Goal: Information Seeking & Learning: Learn about a topic

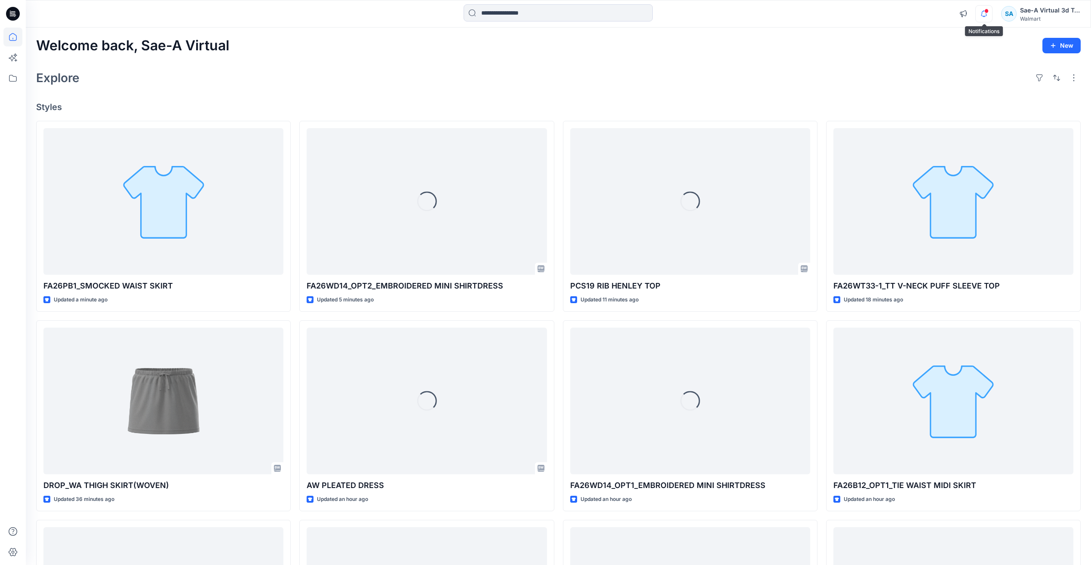
click at [987, 18] on icon "button" at bounding box center [984, 13] width 16 height 17
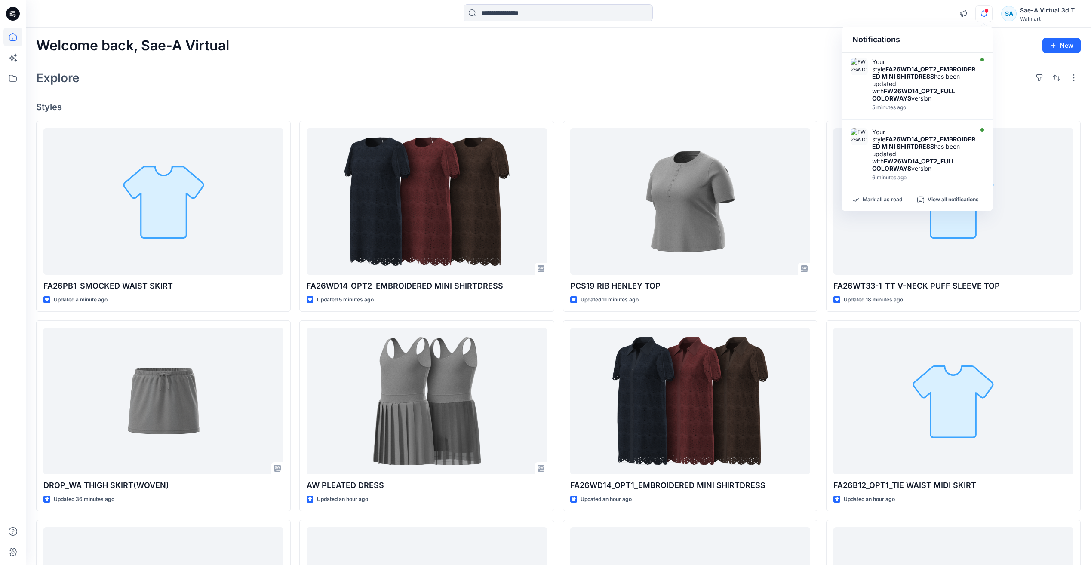
click at [697, 70] on div "Explore" at bounding box center [558, 78] width 1045 height 21
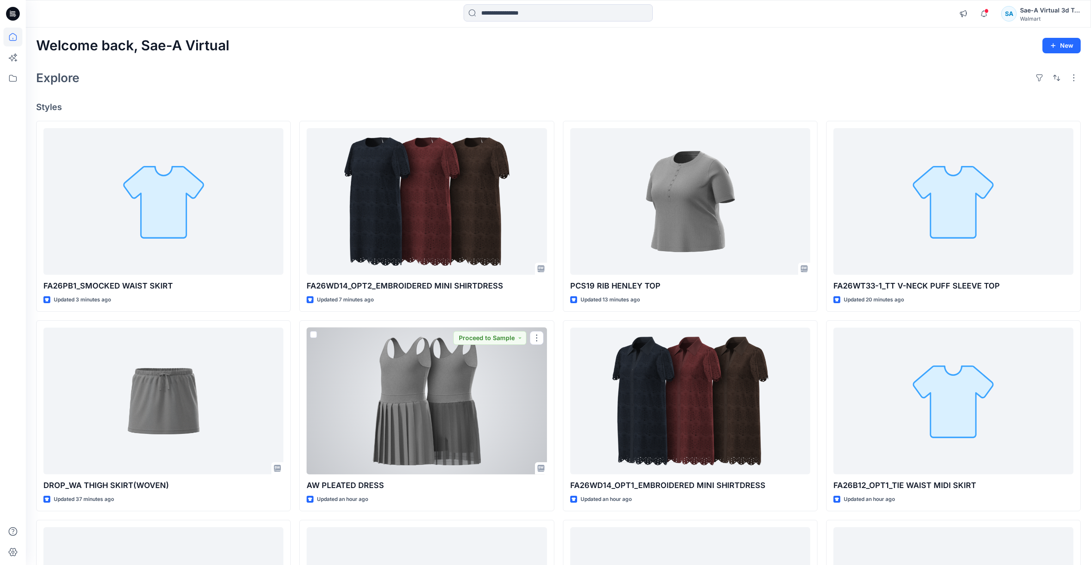
click at [484, 390] on div at bounding box center [427, 401] width 240 height 147
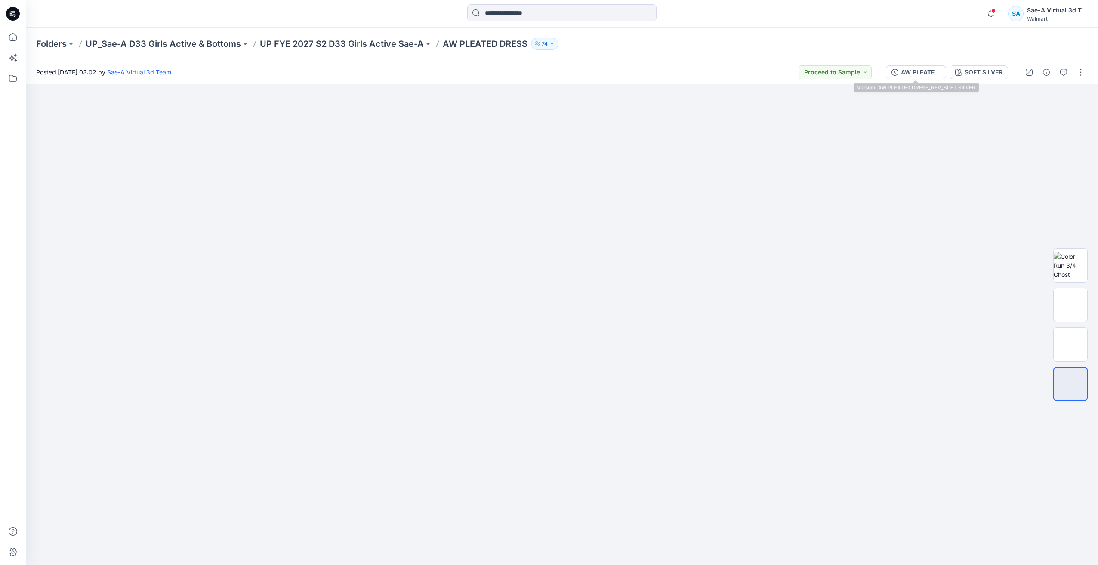
drag, startPoint x: 921, startPoint y: 68, endPoint x: 934, endPoint y: 76, distance: 14.9
click at [921, 68] on div "AW PLEATED DRESS_REV_SOFT SILVER" at bounding box center [921, 72] width 40 height 9
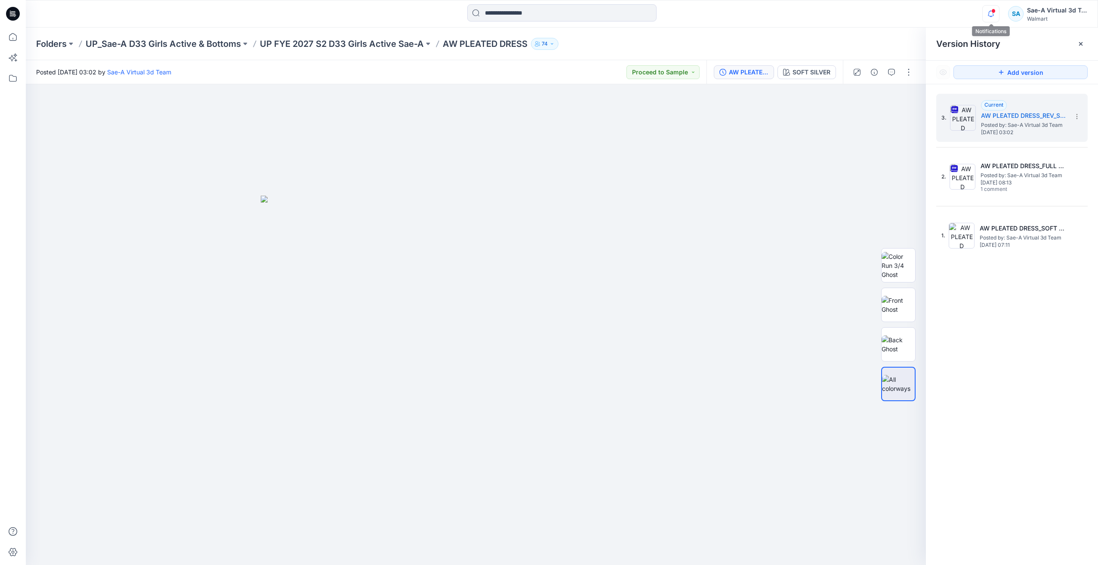
click at [988, 17] on icon "button" at bounding box center [990, 13] width 16 height 17
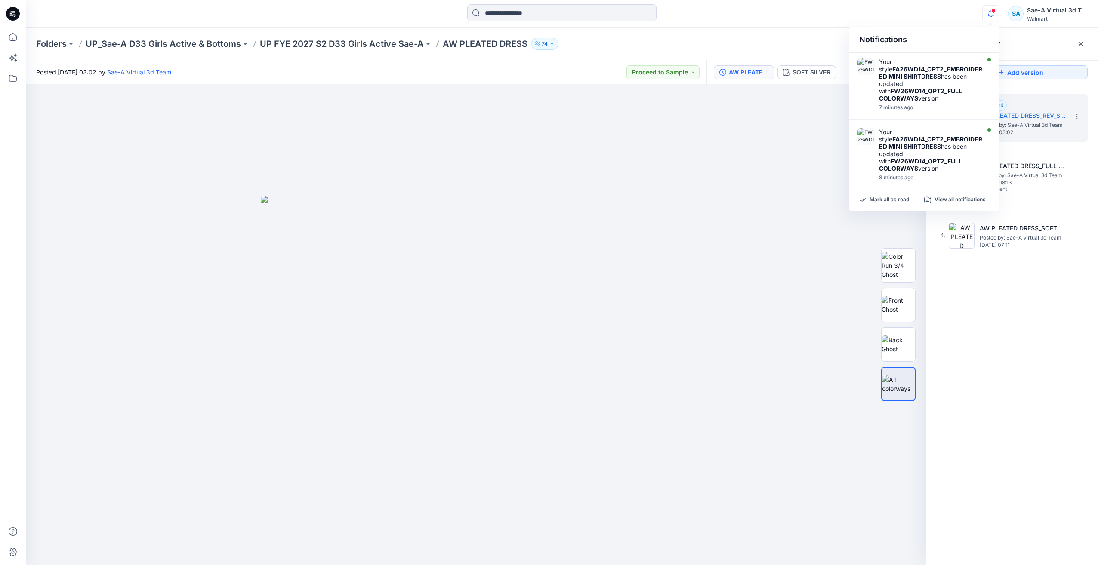
click at [1003, 336] on div "3. Current AW PLEATED DRESS_REV_SOFT SILVER Posted by: Sae-A Virtual 3d Team We…" at bounding box center [1012, 330] width 172 height 493
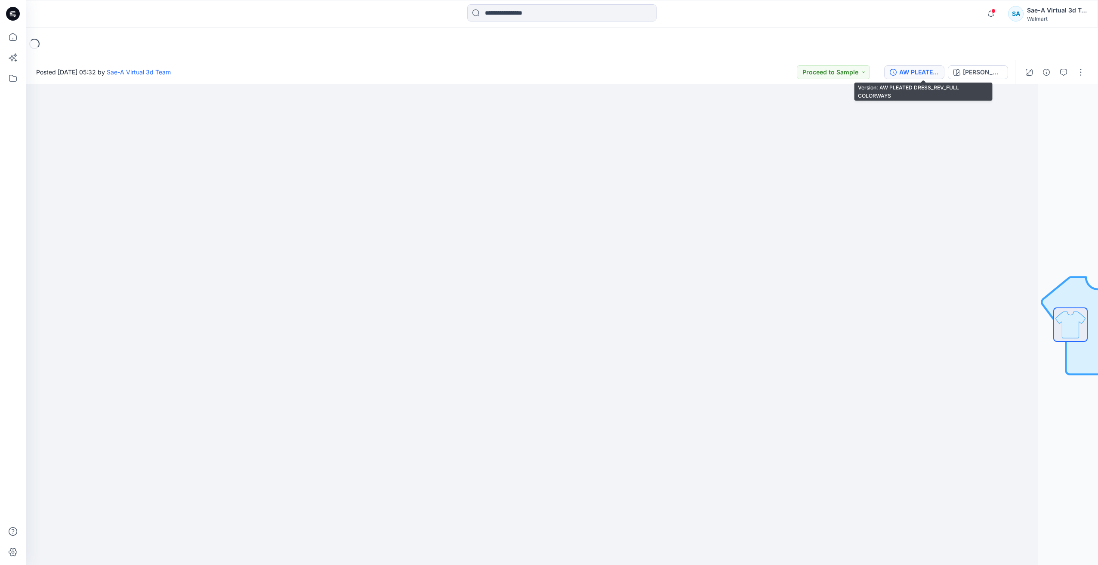
click at [921, 68] on div "AW PLEATED DRESS_REV_FULL COLORWAYS" at bounding box center [919, 72] width 40 height 9
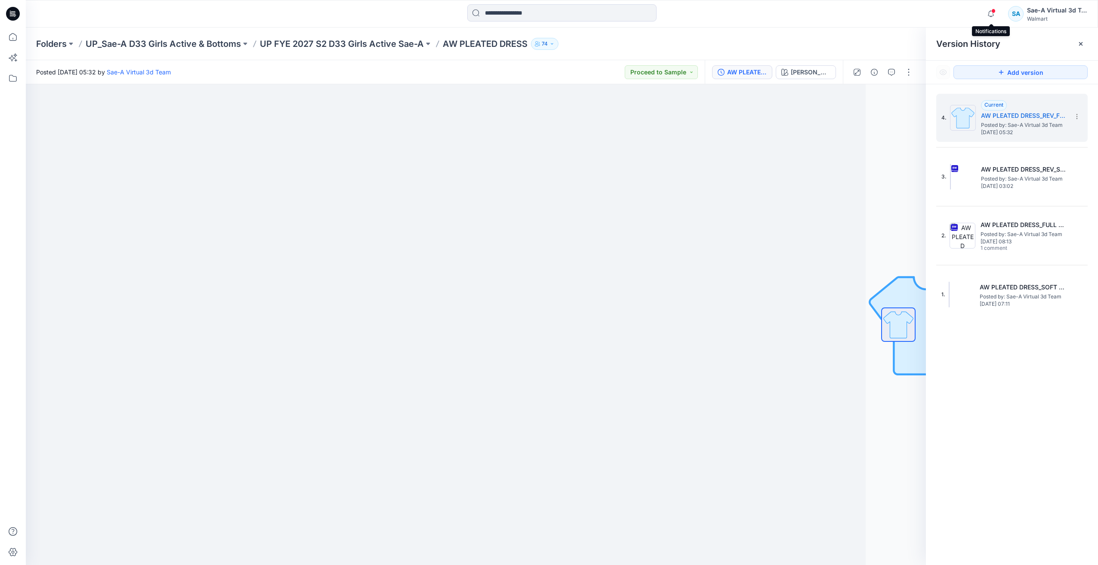
click at [992, 12] on span at bounding box center [993, 11] width 4 height 5
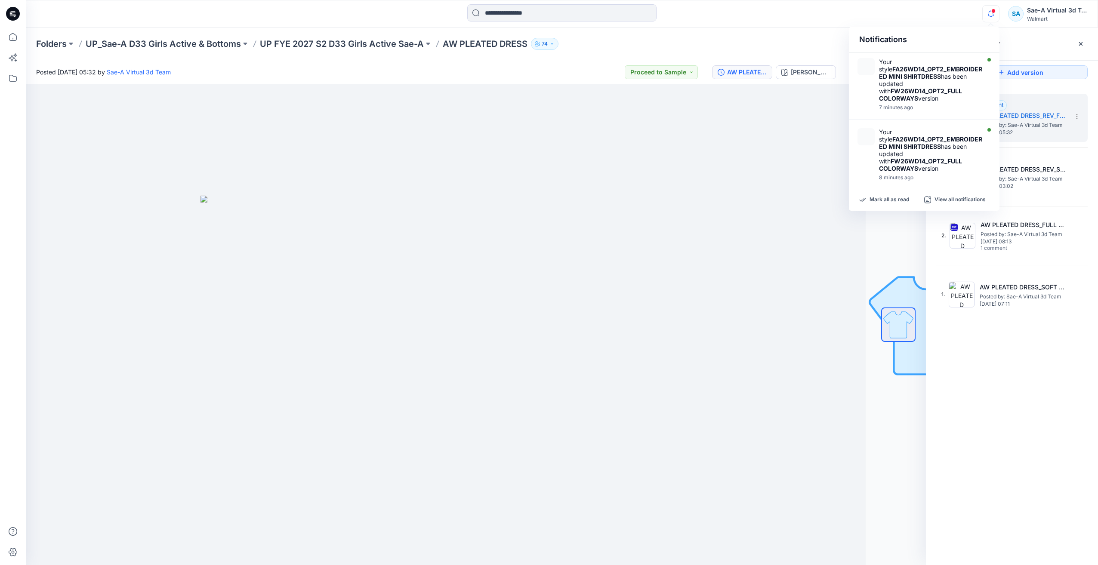
click at [990, 15] on icon "button" at bounding box center [990, 13] width 16 height 17
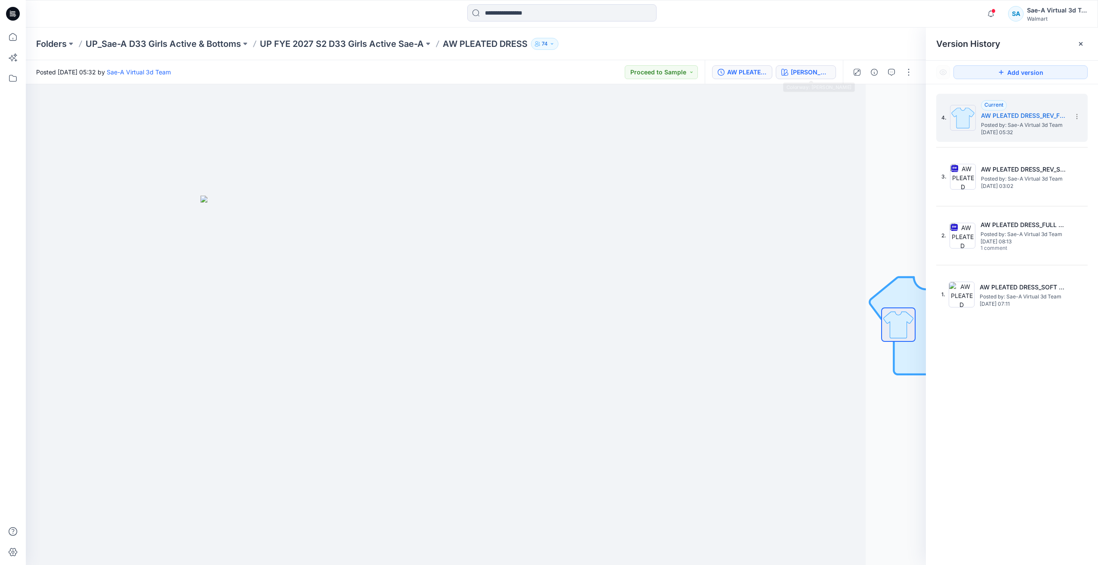
click at [817, 70] on div "ASH ROSE" at bounding box center [811, 72] width 40 height 9
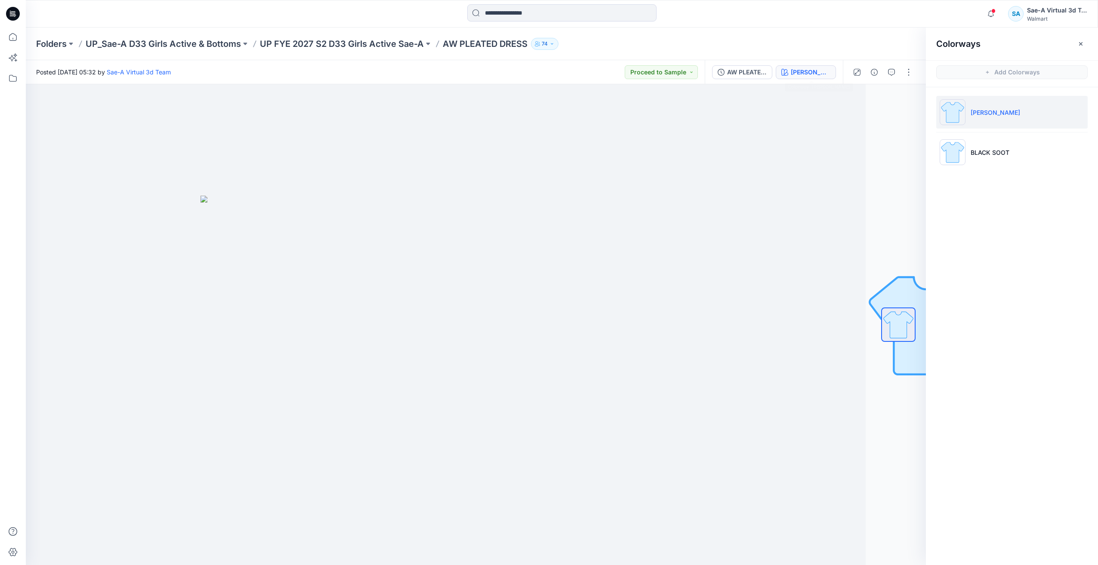
click at [6, 14] on icon at bounding box center [13, 14] width 14 height 28
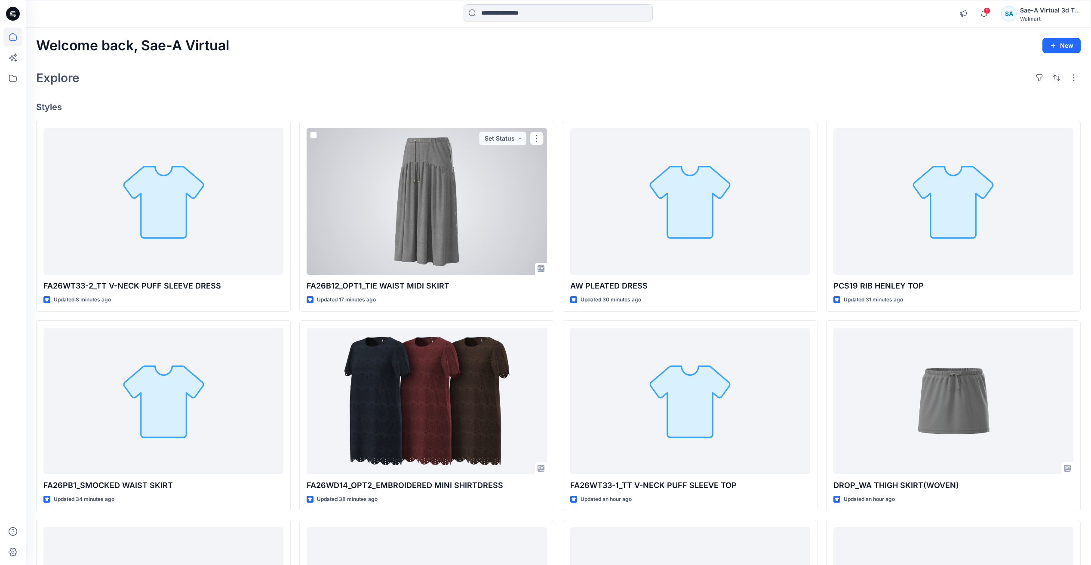
click at [438, 212] on div at bounding box center [427, 201] width 240 height 147
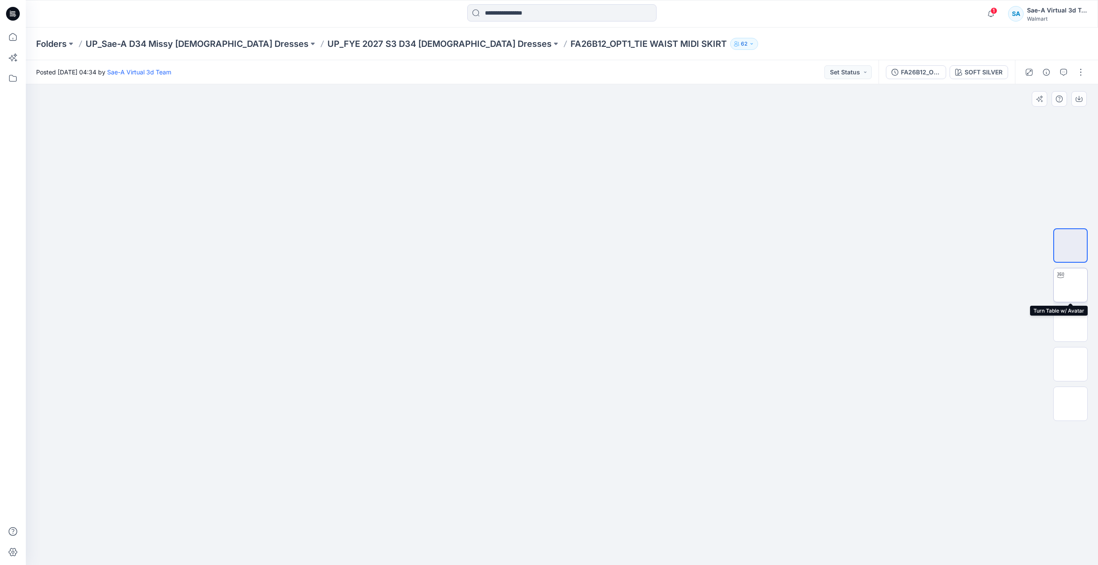
click at [1070, 285] on img at bounding box center [1070, 285] width 0 height 0
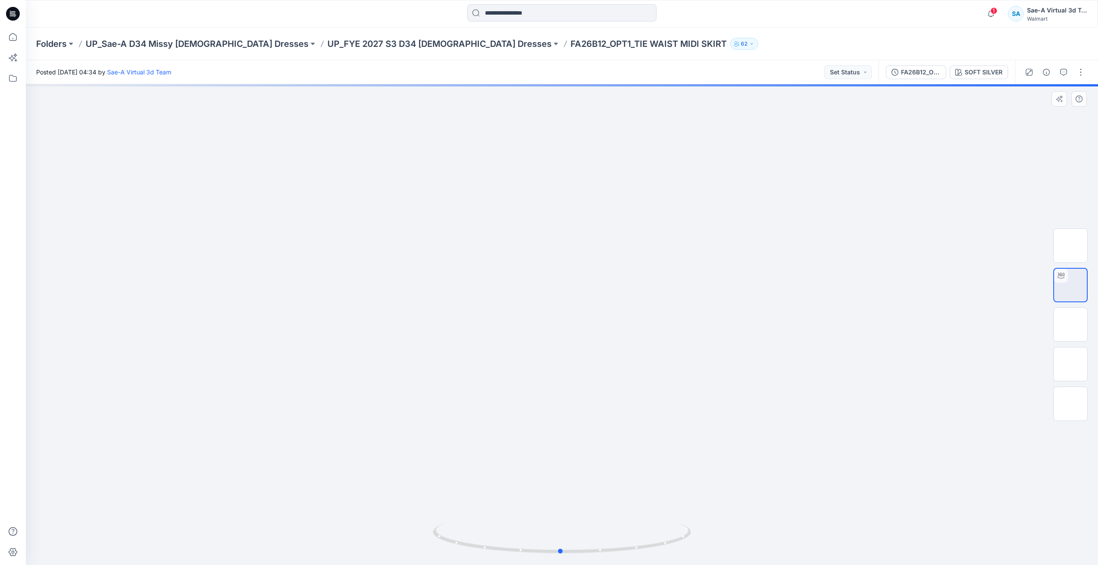
drag, startPoint x: 640, startPoint y: 526, endPoint x: 900, endPoint y: 543, distance: 259.9
click at [900, 543] on div at bounding box center [562, 324] width 1072 height 481
drag, startPoint x: 637, startPoint y: 447, endPoint x: 640, endPoint y: 371, distance: 76.6
drag, startPoint x: 653, startPoint y: 311, endPoint x: 649, endPoint y: 385, distance: 73.7
drag, startPoint x: 653, startPoint y: 376, endPoint x: 657, endPoint y: 308, distance: 68.0
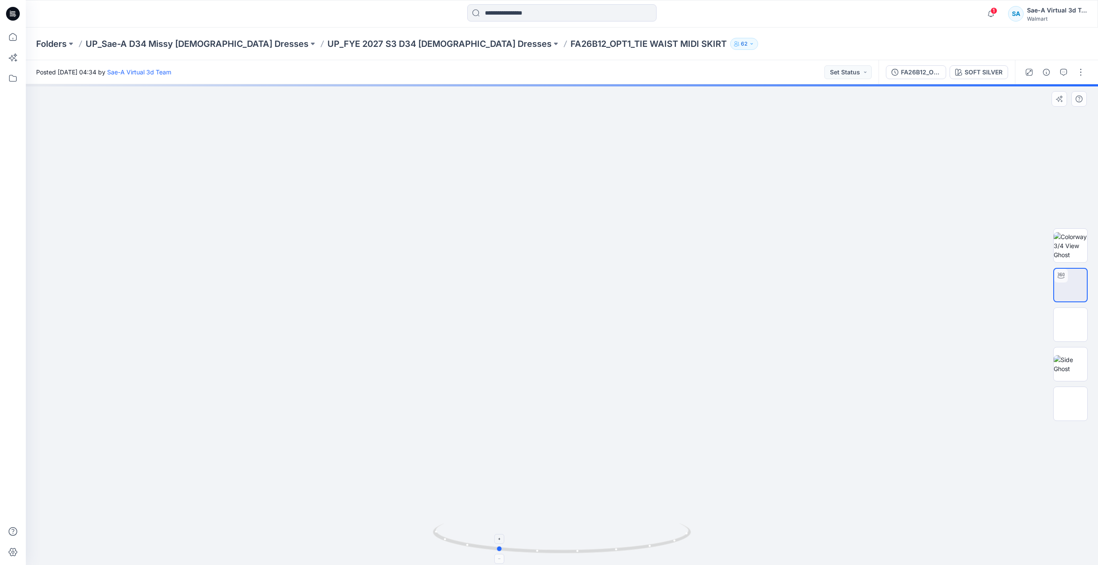
drag, startPoint x: 648, startPoint y: 529, endPoint x: 582, endPoint y: 536, distance: 66.1
click at [582, 536] on icon at bounding box center [563, 539] width 260 height 32
drag, startPoint x: 678, startPoint y: 536, endPoint x: 613, endPoint y: 542, distance: 65.7
click at [613, 542] on icon at bounding box center [563, 539] width 260 height 32
drag, startPoint x: 653, startPoint y: 551, endPoint x: 556, endPoint y: 555, distance: 96.4
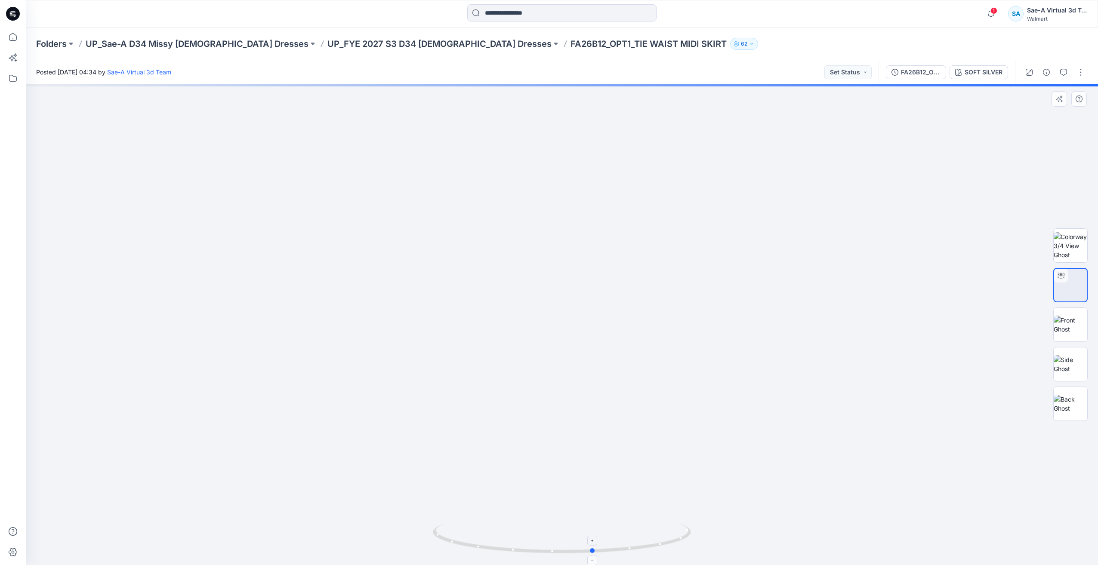
click at [556, 555] on icon at bounding box center [563, 539] width 260 height 32
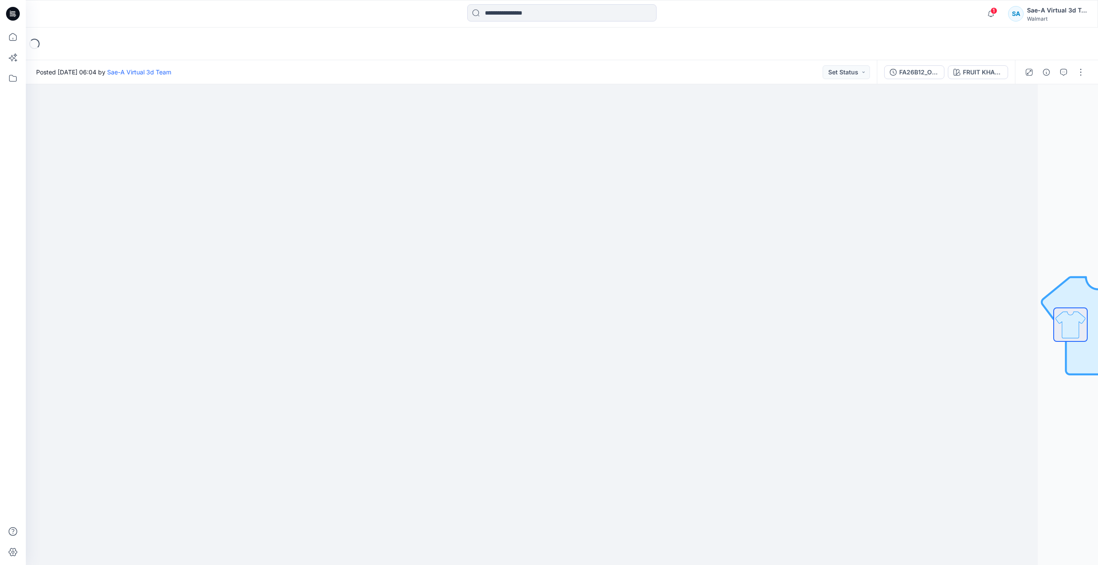
click at [924, 80] on div "FA26B12_OPT1_FULL COLORWAYS FRUIT KHAKI 208702" at bounding box center [946, 72] width 138 height 24
click at [922, 74] on div "FA26B12_OPT1_FULL COLORWAYS" at bounding box center [919, 72] width 40 height 9
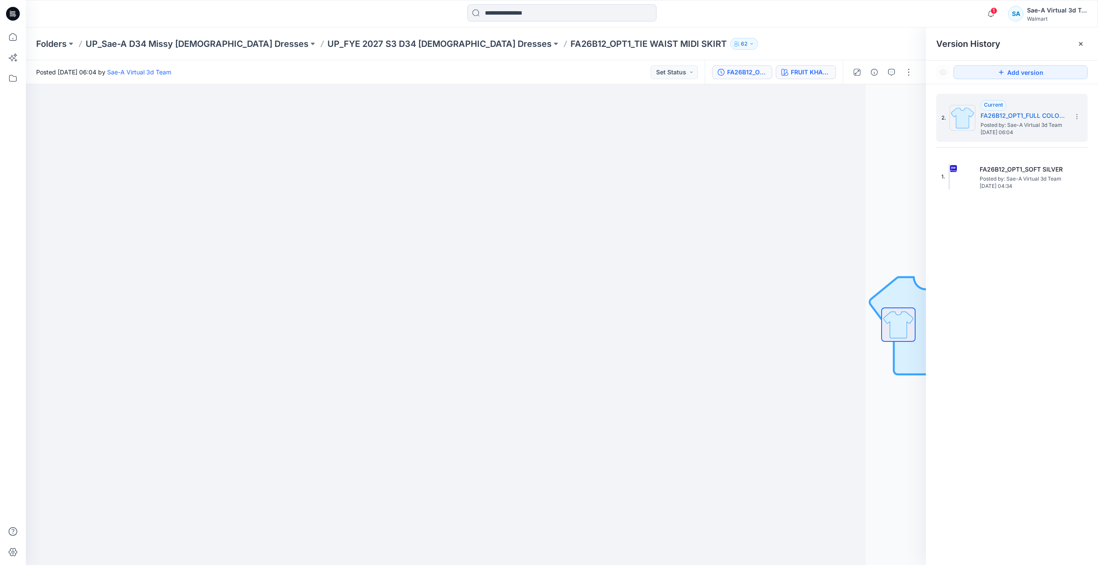
click at [814, 76] on div "FRUIT KHAKI 208702" at bounding box center [811, 72] width 40 height 9
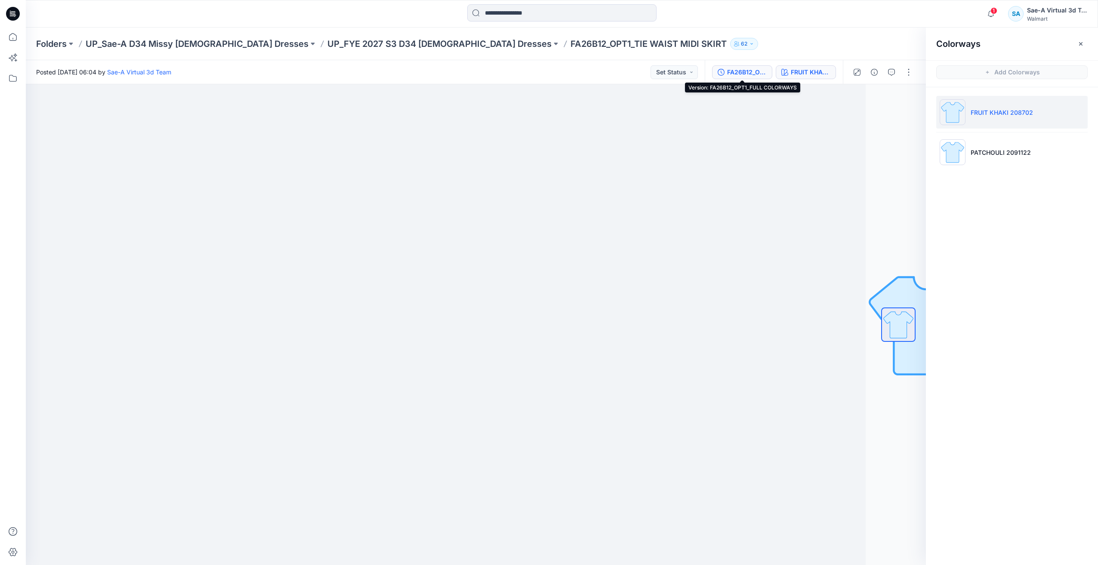
click at [762, 69] on div "FA26B12_OPT1_FULL COLORWAYS" at bounding box center [747, 72] width 40 height 9
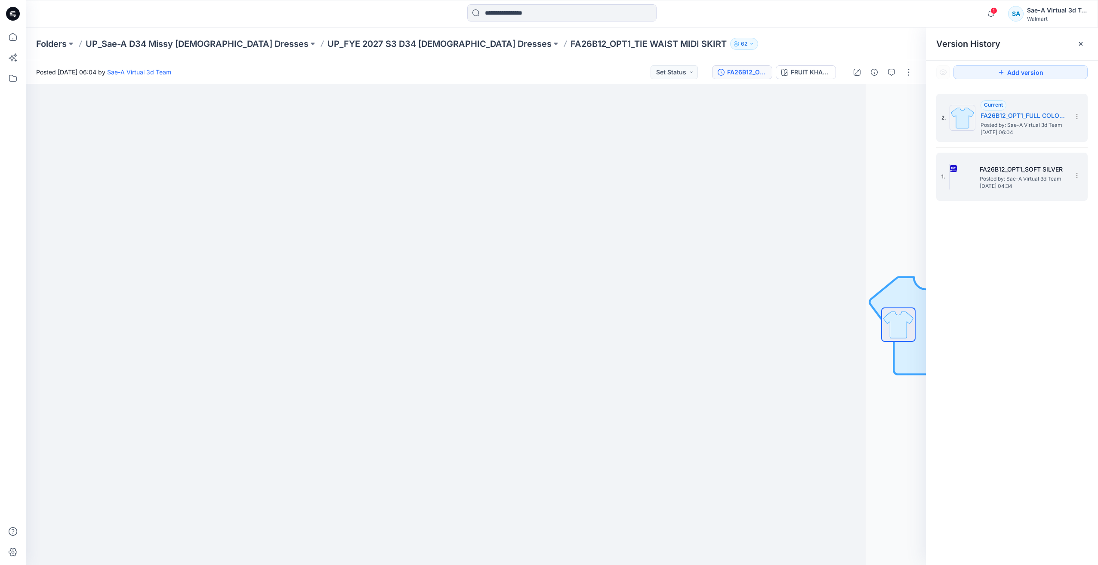
click at [1015, 183] on span "[DATE] 04:34" at bounding box center [1022, 186] width 86 height 6
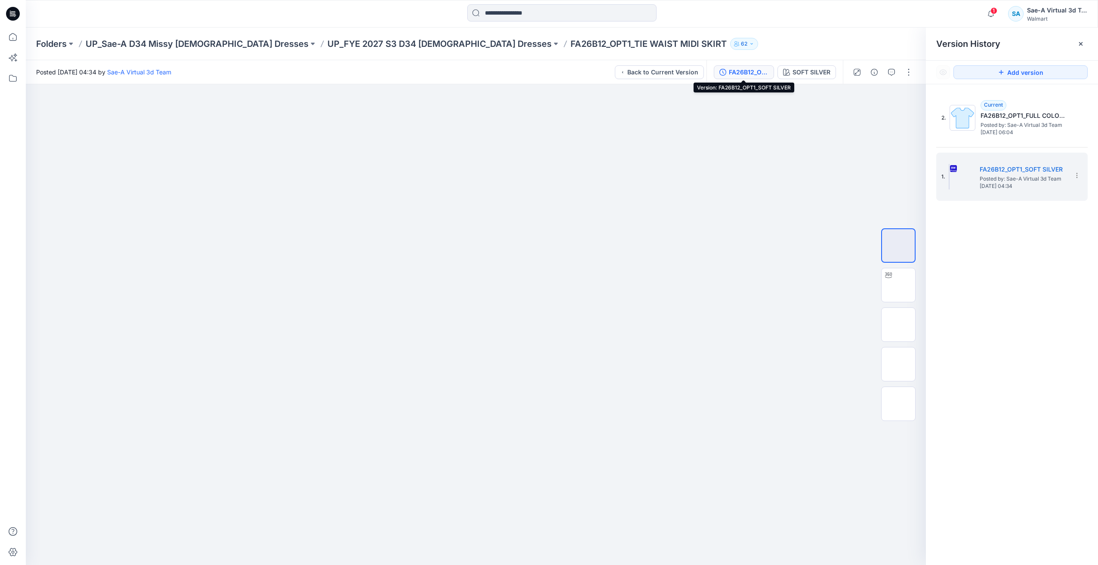
click at [754, 68] on div "FA26B12_OPT1_SOFT SILVER" at bounding box center [749, 72] width 40 height 9
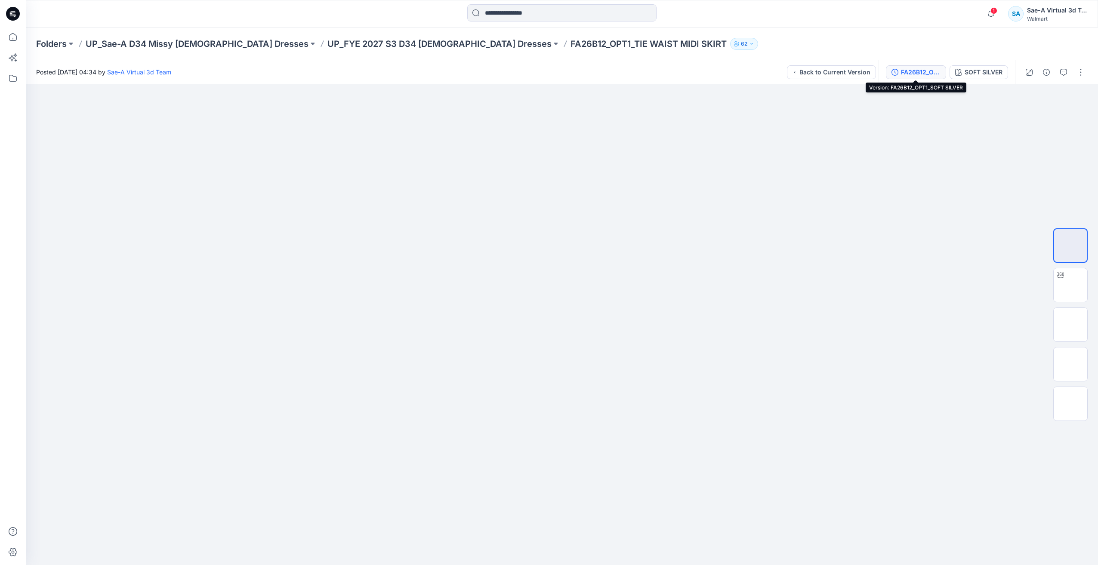
click at [917, 76] on div "FA26B12_OPT1_SOFT SILVER" at bounding box center [921, 72] width 40 height 9
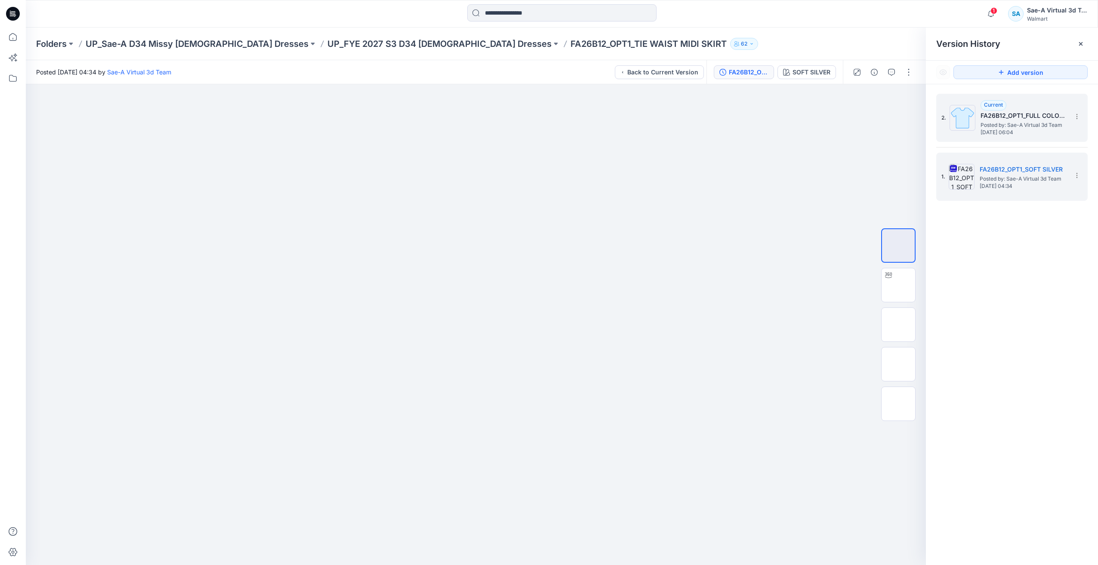
click at [1019, 133] on span "[DATE] 06:04" at bounding box center [1023, 132] width 86 height 6
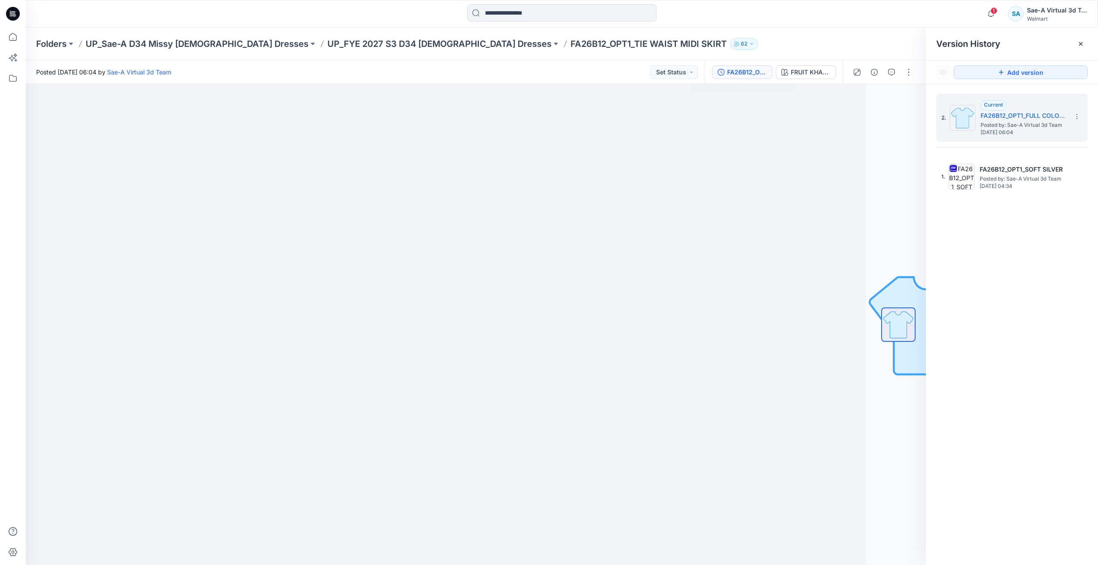
click at [763, 77] on button "FA26B12_OPT1_FULL COLORWAYS" at bounding box center [742, 72] width 60 height 14
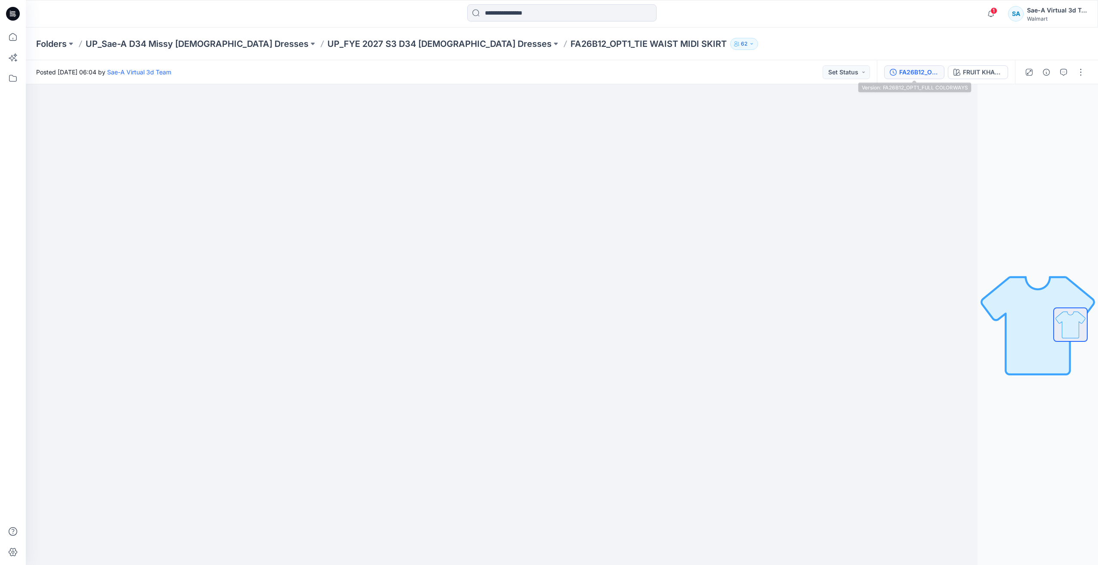
click at [924, 74] on div "FA26B12_OPT1_FULL COLORWAYS" at bounding box center [919, 72] width 40 height 9
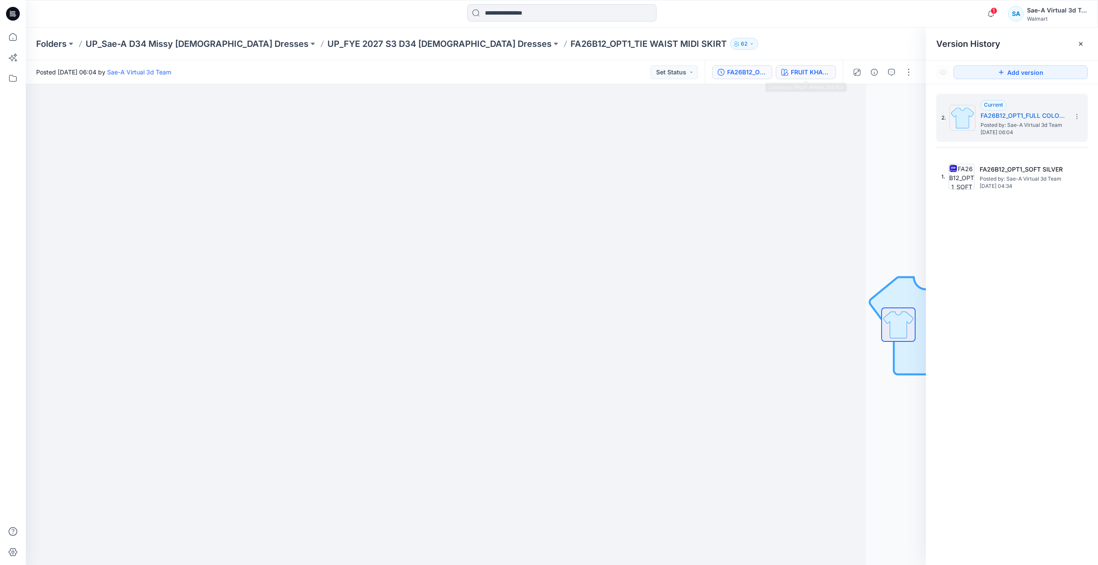
click at [805, 74] on div "FRUIT KHAKI 208702" at bounding box center [811, 72] width 40 height 9
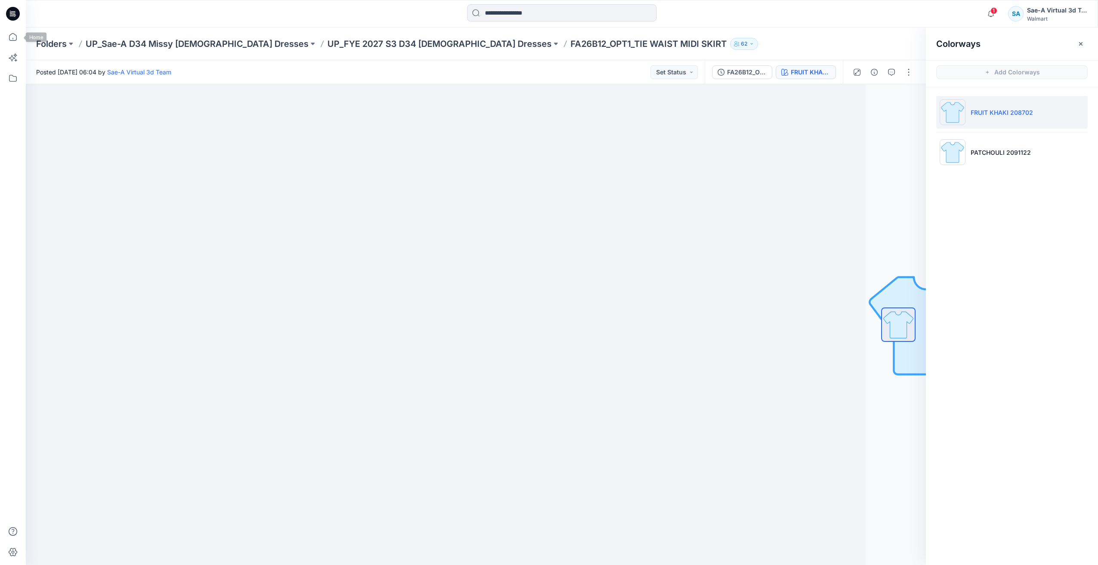
click at [13, 20] on icon at bounding box center [13, 14] width 14 height 14
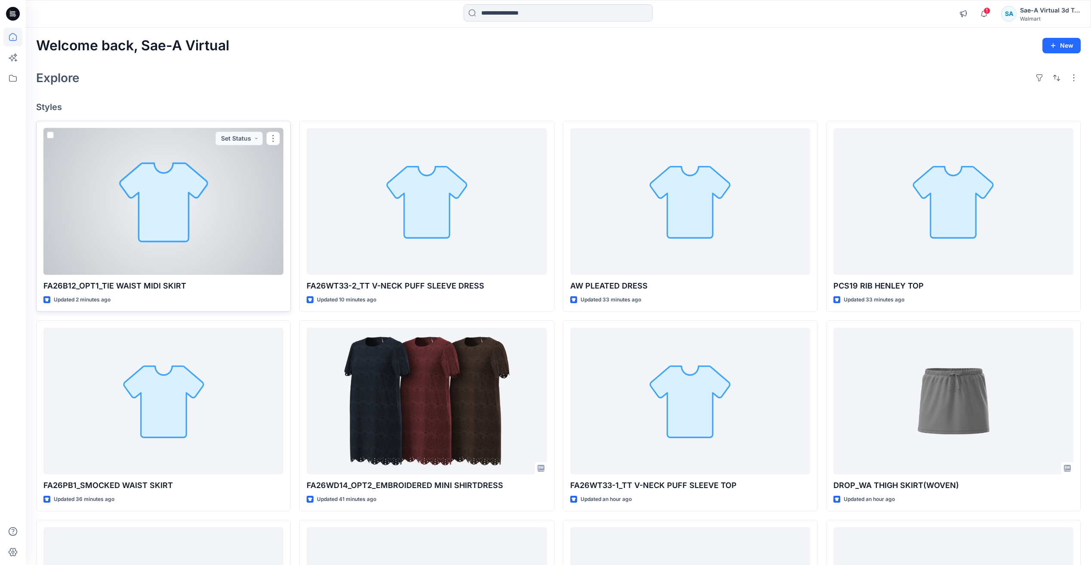
click at [183, 233] on div at bounding box center [163, 201] width 240 height 147
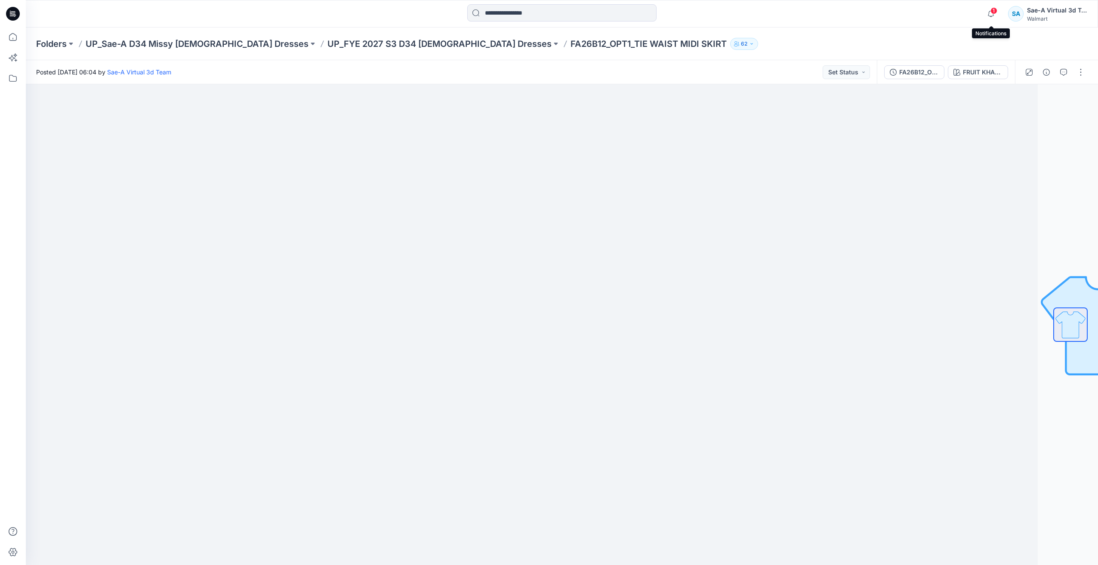
click at [996, 12] on span "1" at bounding box center [993, 10] width 7 height 7
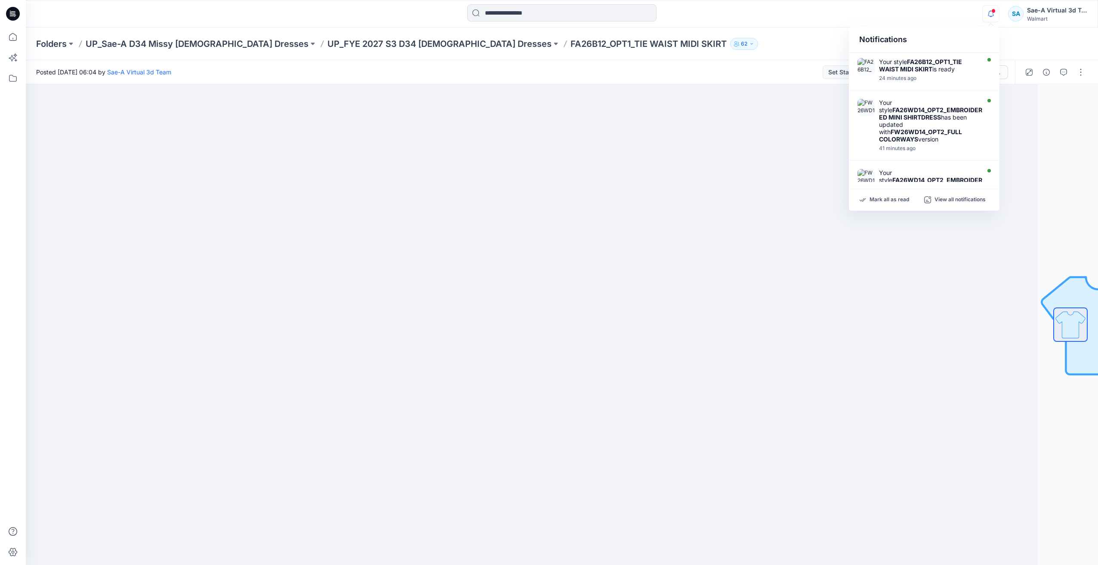
click at [992, 16] on icon "button" at bounding box center [990, 13] width 16 height 17
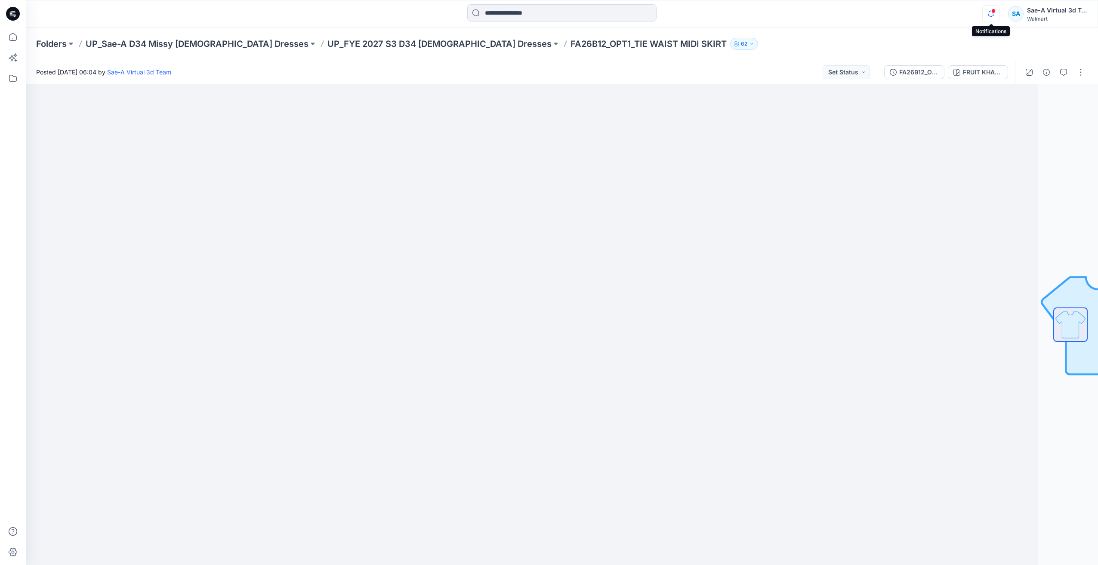
click at [990, 15] on icon "button" at bounding box center [990, 13] width 16 height 17
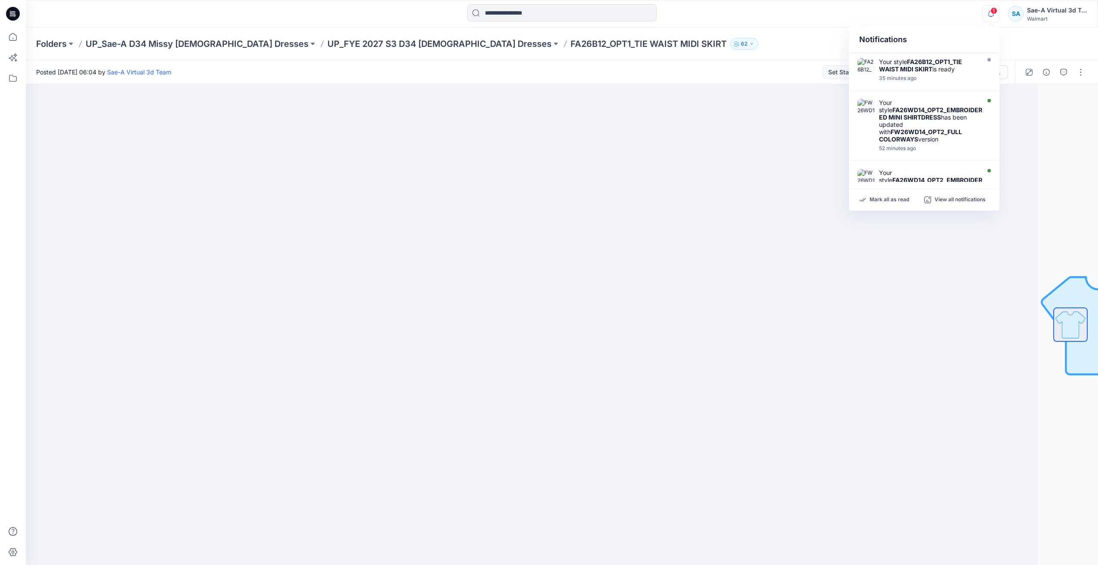
click at [992, 9] on span "1" at bounding box center [993, 10] width 7 height 7
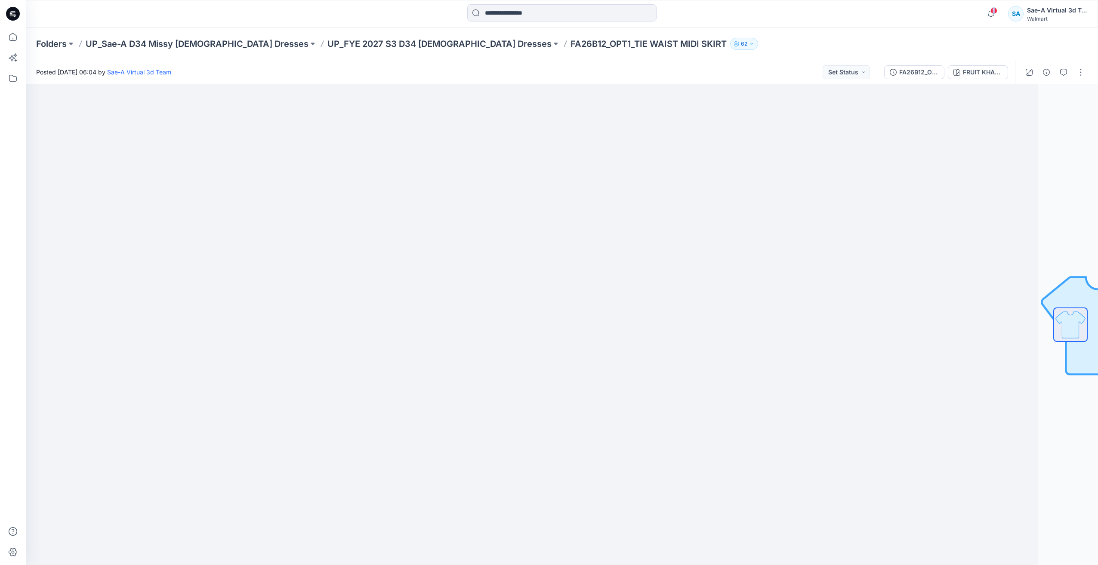
click at [992, 9] on span "1" at bounding box center [993, 10] width 7 height 7
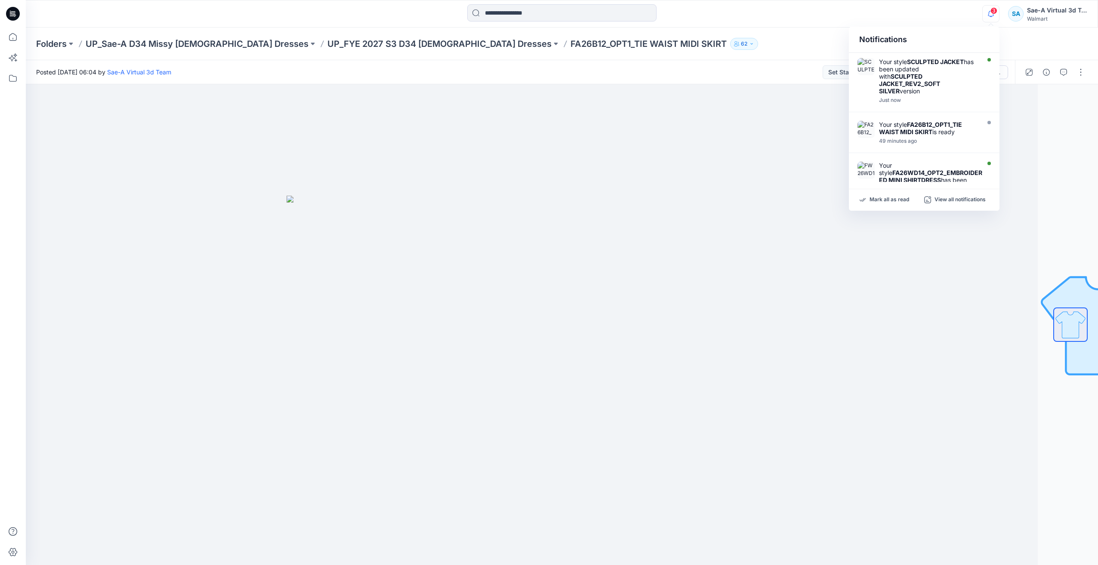
click at [988, 14] on icon "button" at bounding box center [991, 14] width 6 height 6
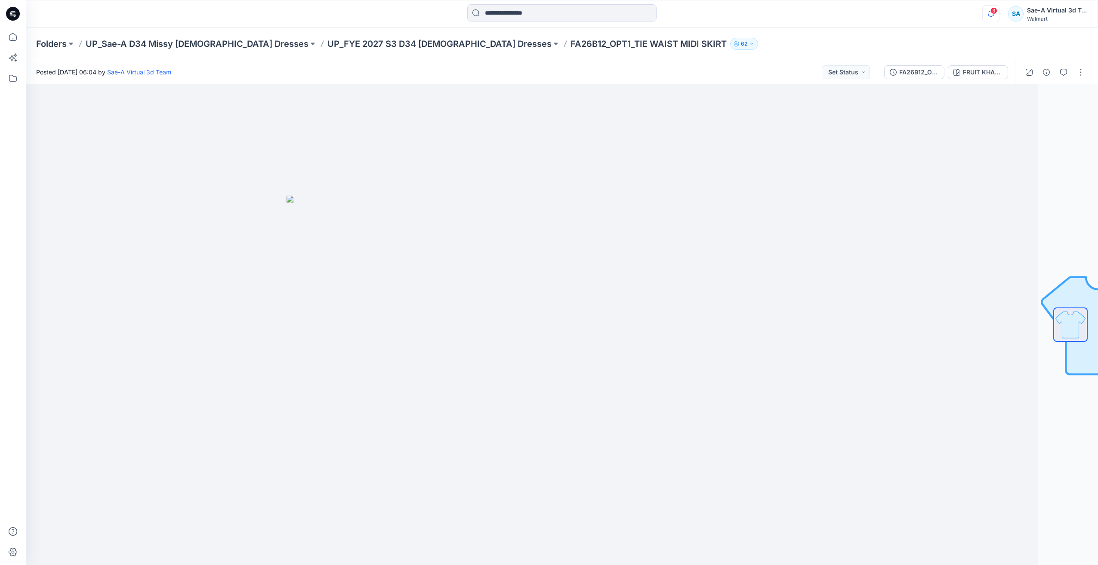
click at [988, 14] on icon "button" at bounding box center [991, 14] width 6 height 6
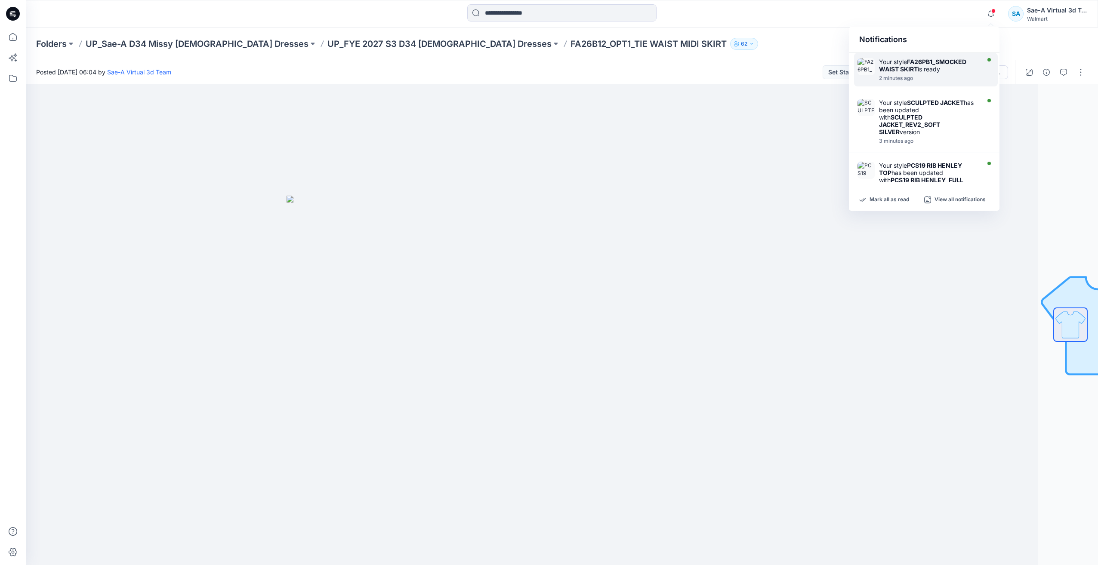
click at [929, 75] on div "2 minutes ago" at bounding box center [928, 78] width 99 height 6
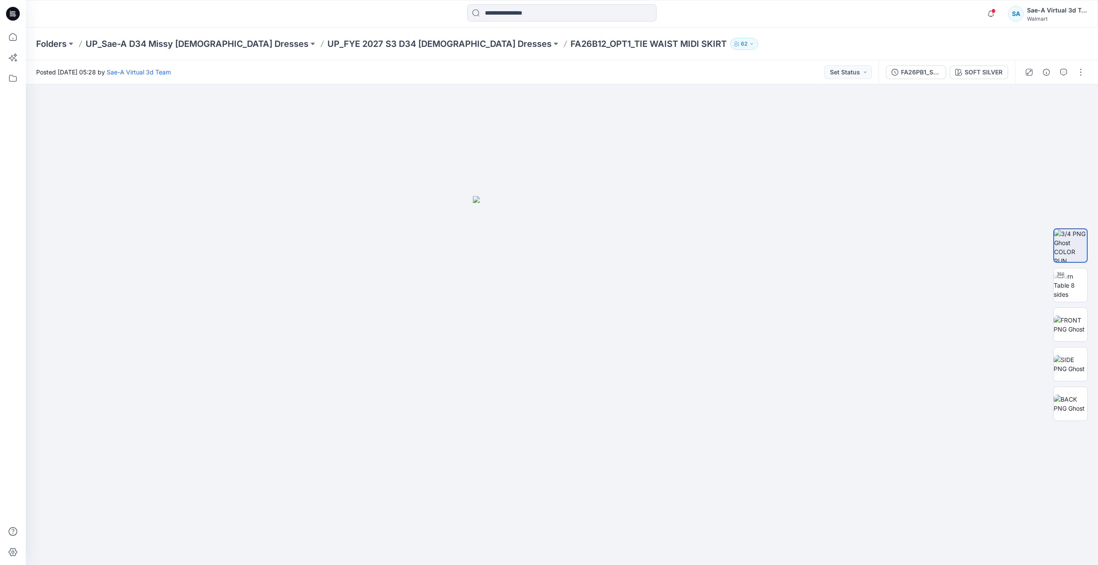
click at [17, 17] on icon at bounding box center [13, 14] width 14 height 14
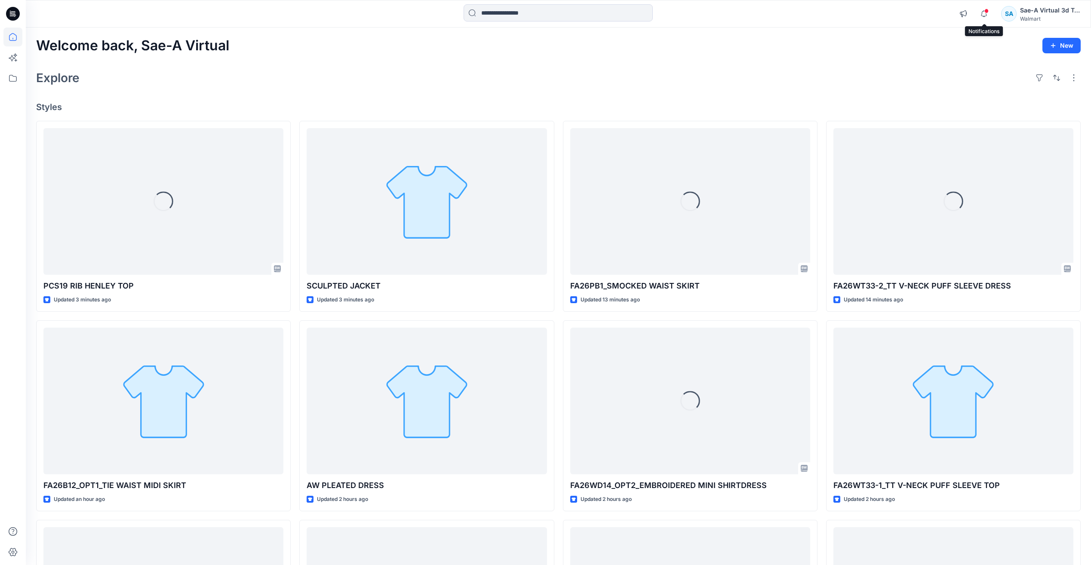
click at [988, 10] on span at bounding box center [987, 11] width 4 height 5
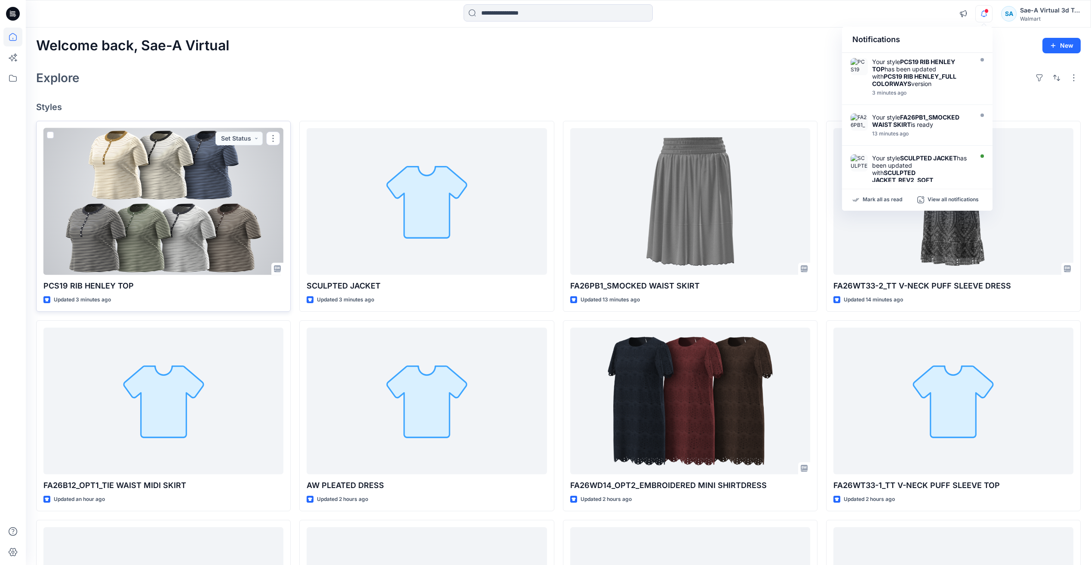
click at [180, 198] on div at bounding box center [163, 201] width 240 height 147
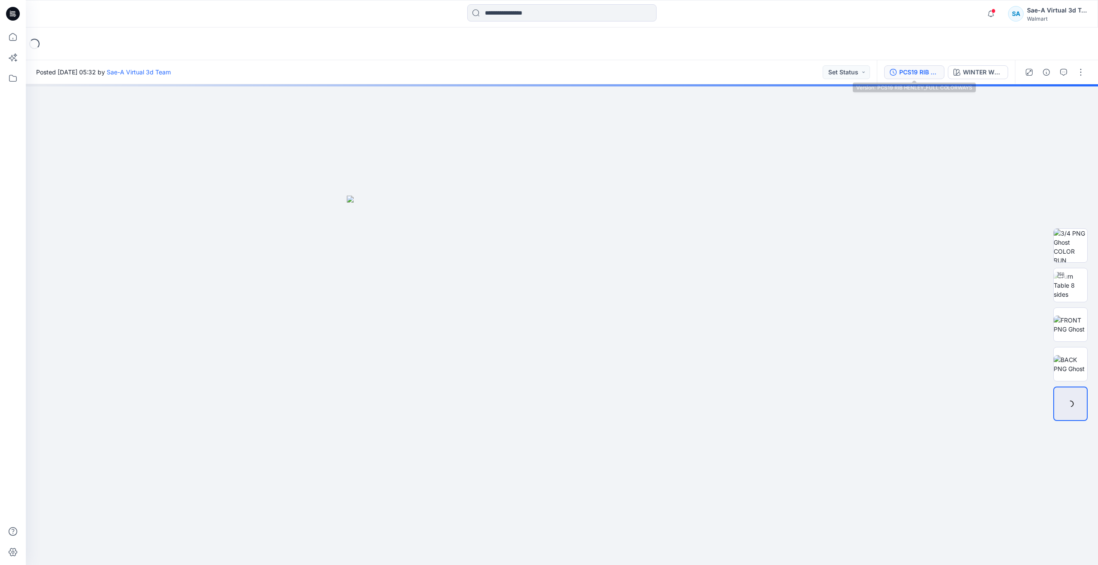
click at [915, 78] on button "PCS19 RIB HENLEY_FULL COLORWAYS" at bounding box center [914, 72] width 60 height 14
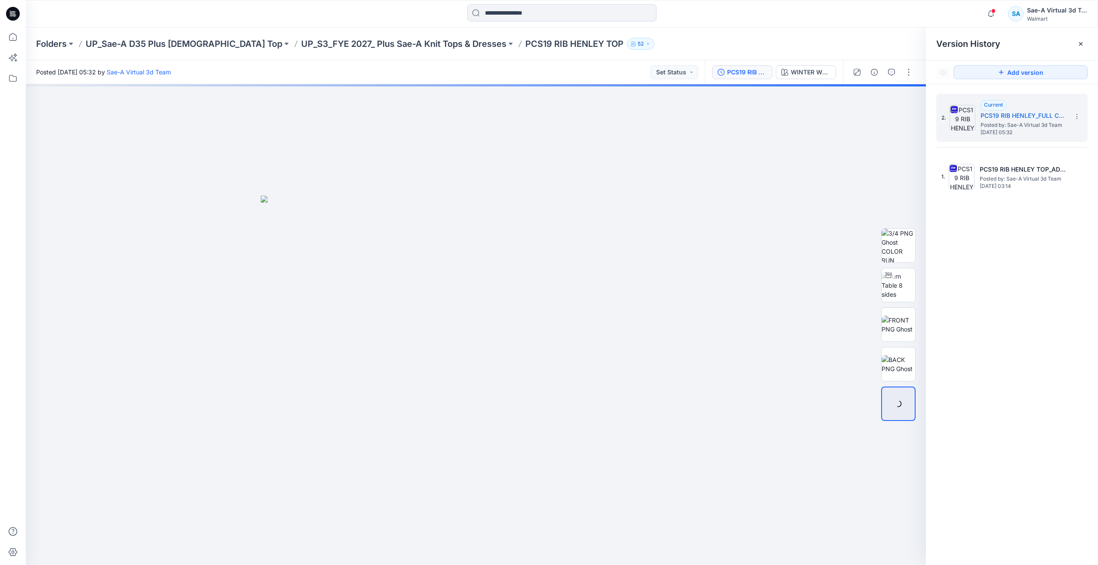
click at [15, 18] on icon at bounding box center [13, 14] width 14 height 14
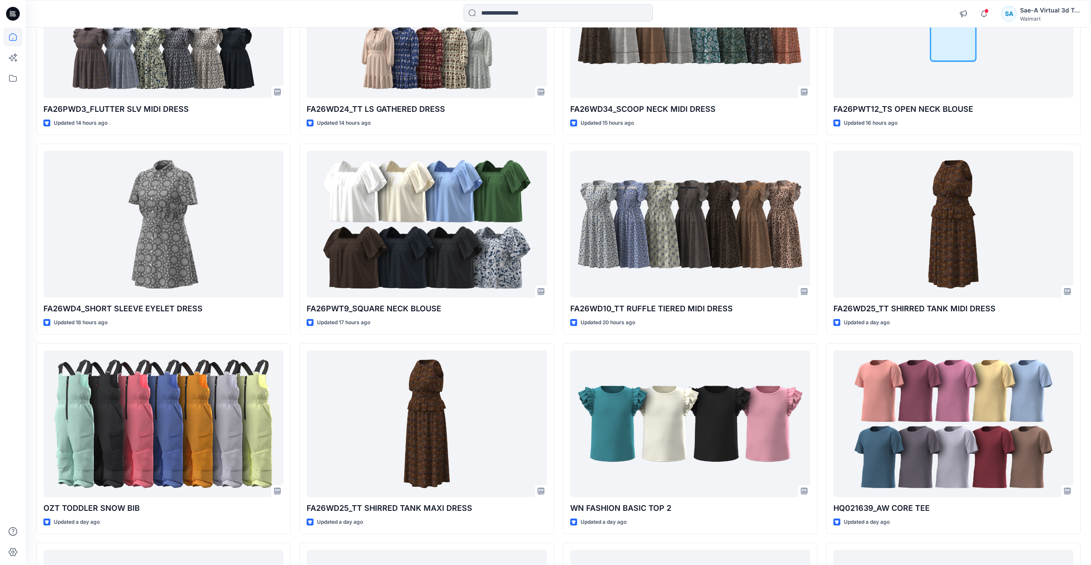
scroll to position [1077, 0]
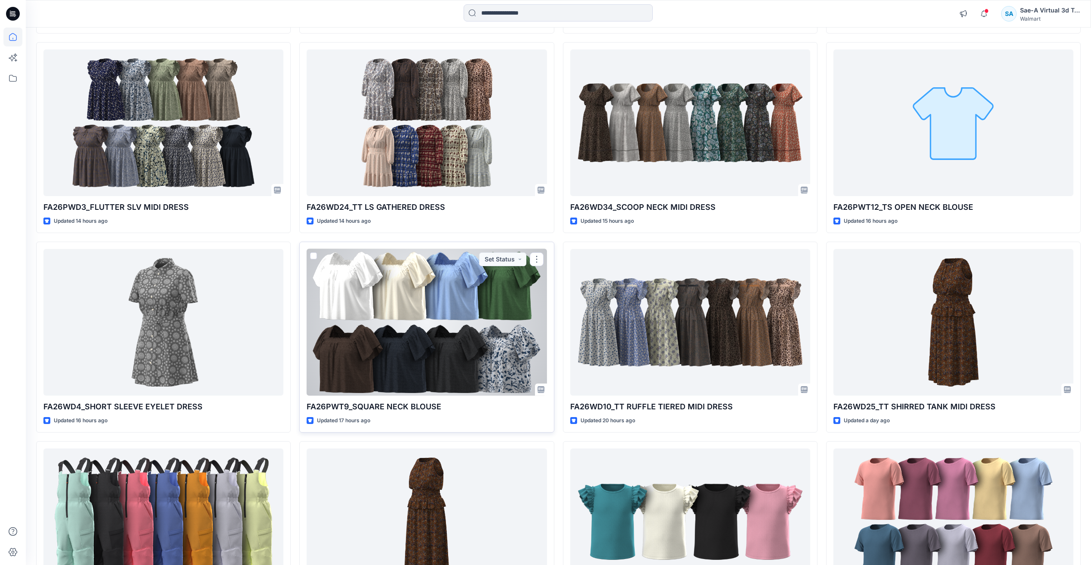
click at [444, 328] on div at bounding box center [427, 322] width 240 height 147
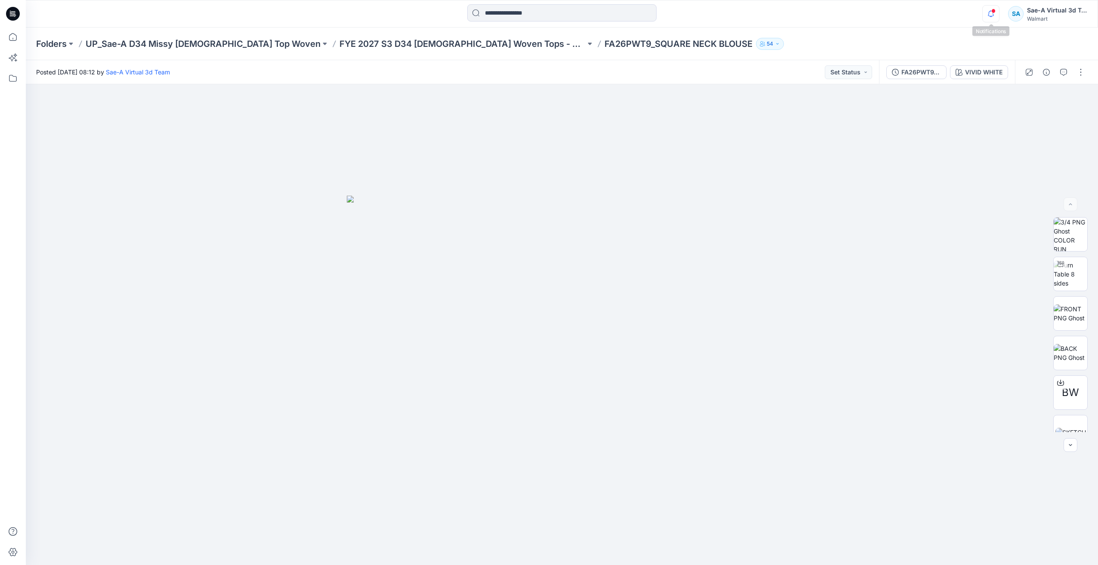
click at [991, 18] on icon "button" at bounding box center [990, 13] width 16 height 17
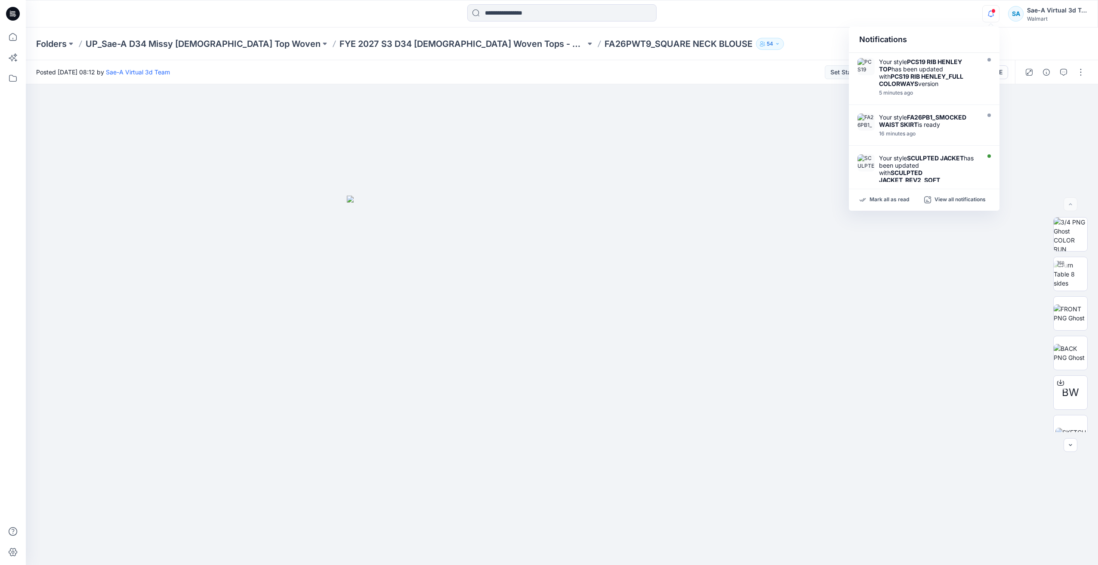
click at [985, 12] on icon "button" at bounding box center [990, 13] width 16 height 17
click at [991, 16] on icon "button" at bounding box center [991, 14] width 6 height 6
